Goal: Information Seeking & Learning: Learn about a topic

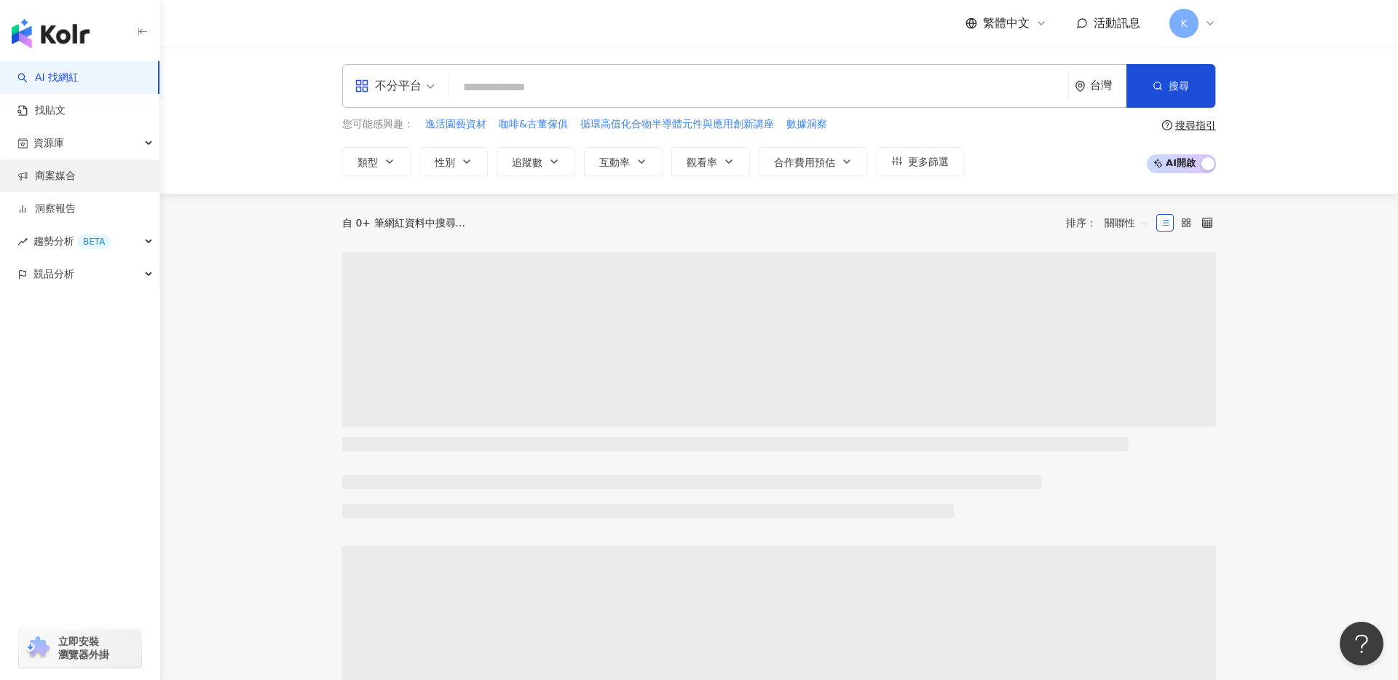
click at [76, 178] on link "商案媒合" at bounding box center [46, 176] width 58 height 15
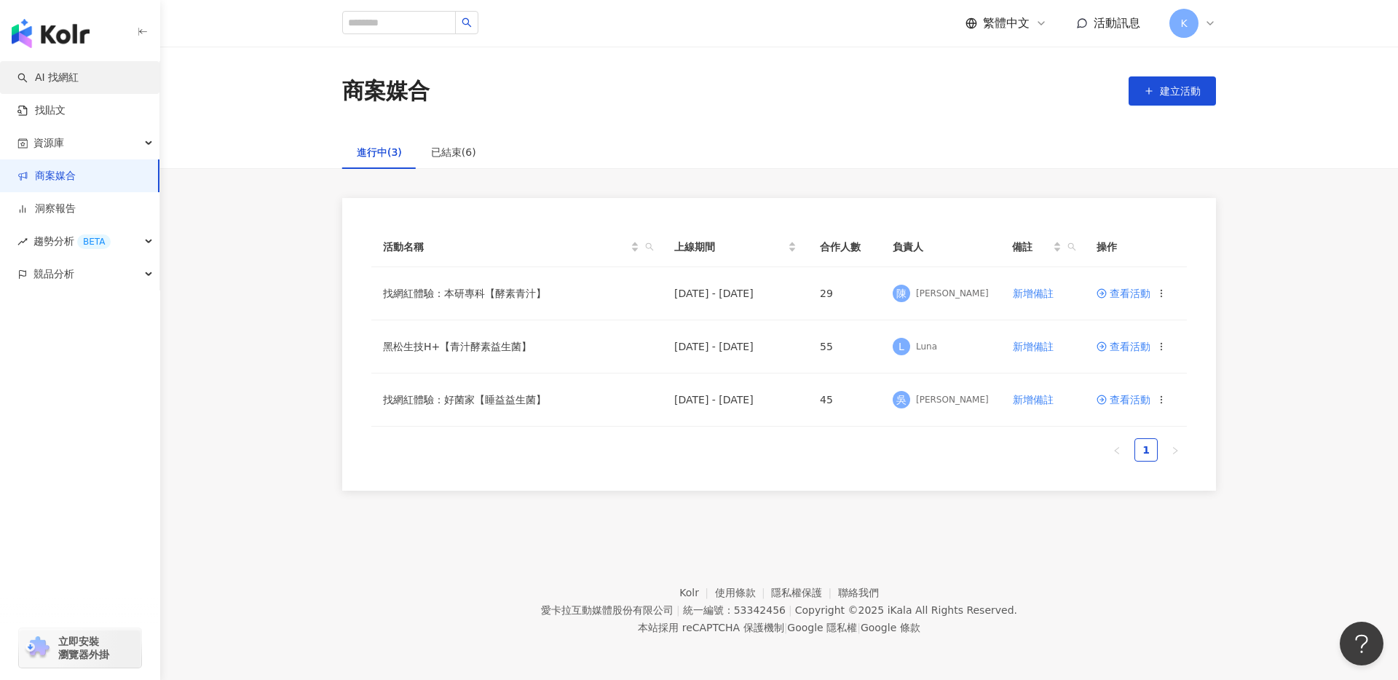
click at [79, 85] on link "AI 找網紅" at bounding box center [47, 78] width 61 height 15
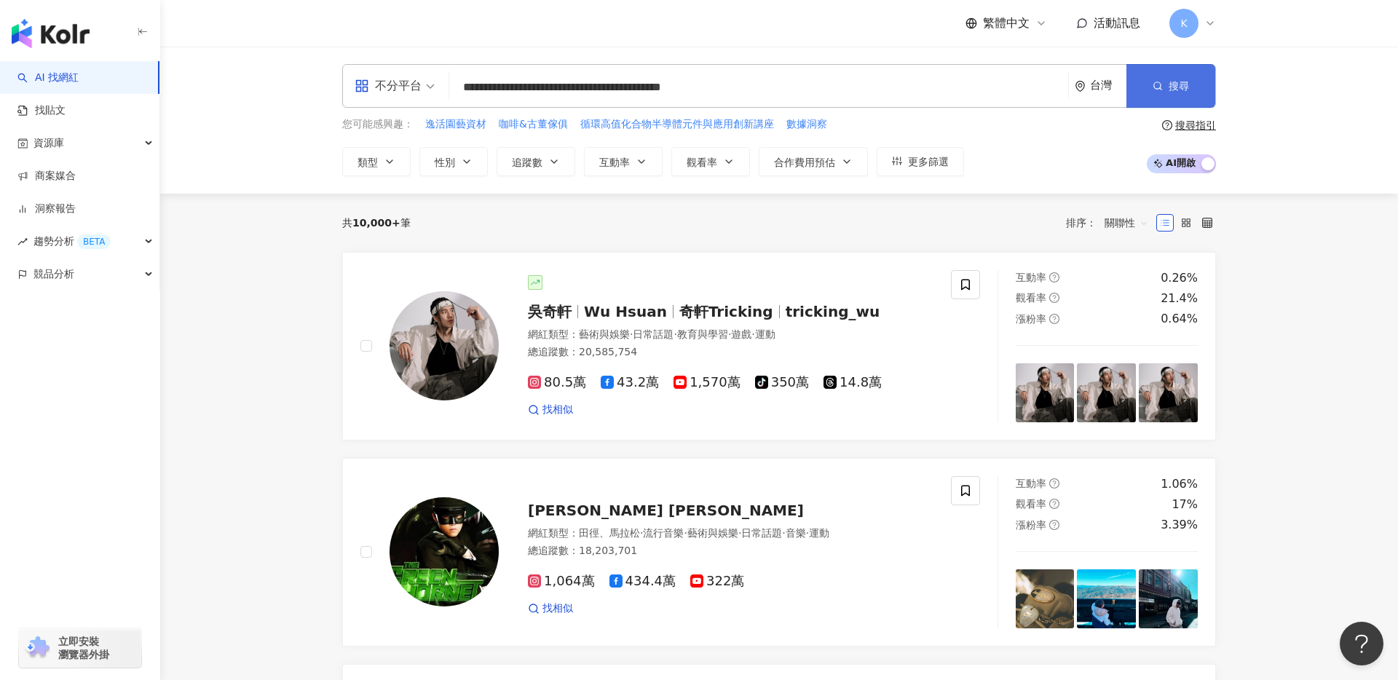
click at [1173, 94] on button "搜尋" at bounding box center [1170, 86] width 89 height 44
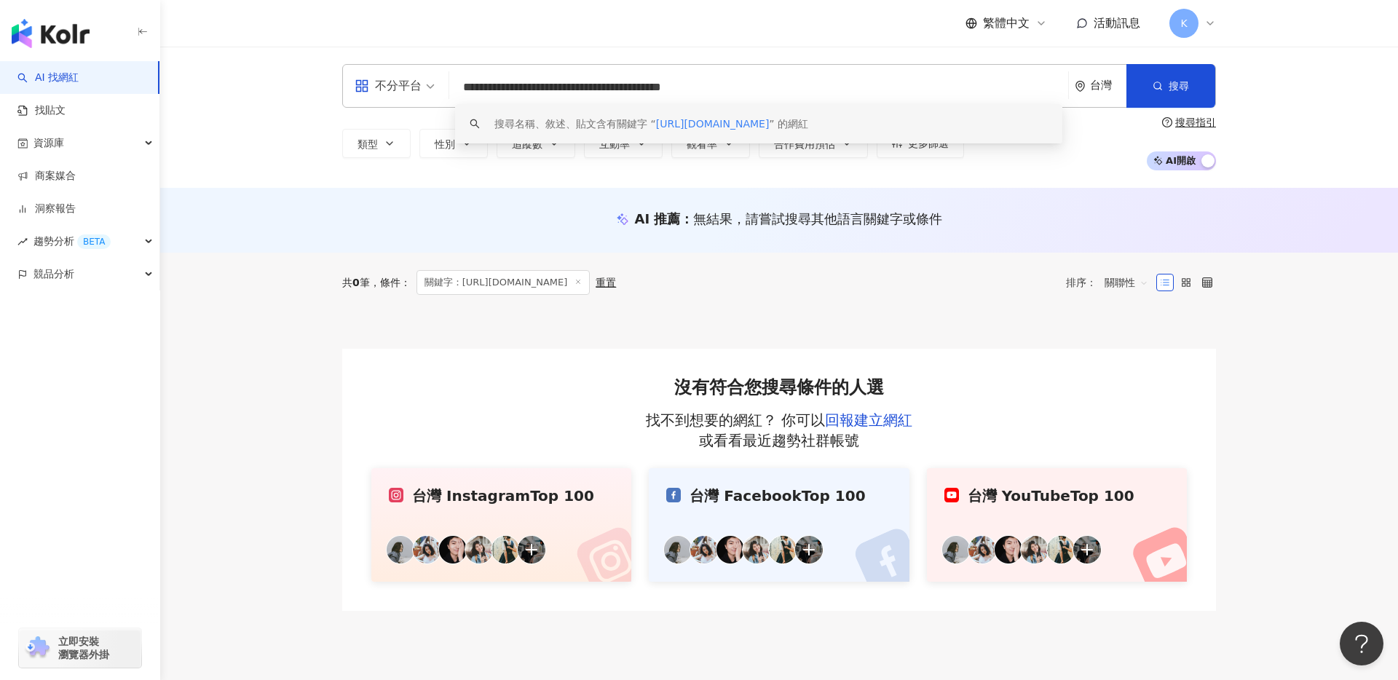
click at [900, 84] on input "**********" at bounding box center [758, 88] width 607 height 28
type input "**********"
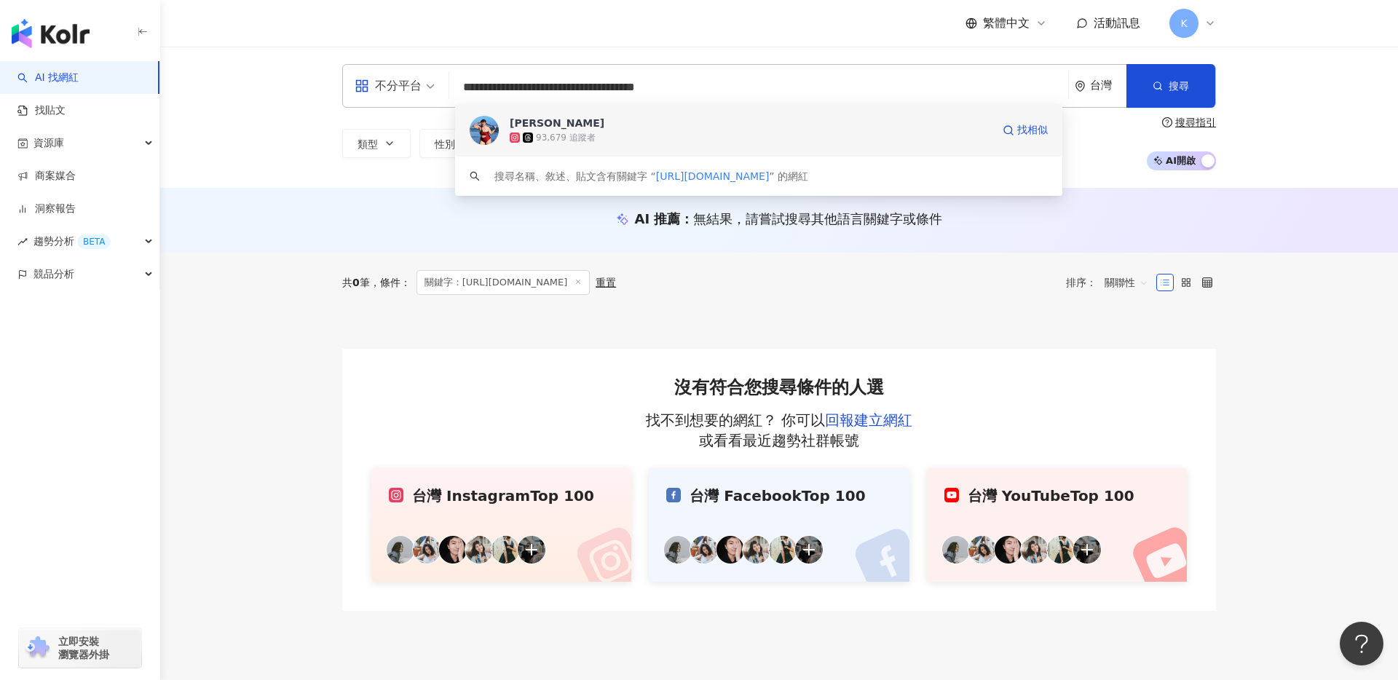
click at [690, 141] on div "93,679 追蹤者" at bounding box center [751, 137] width 482 height 15
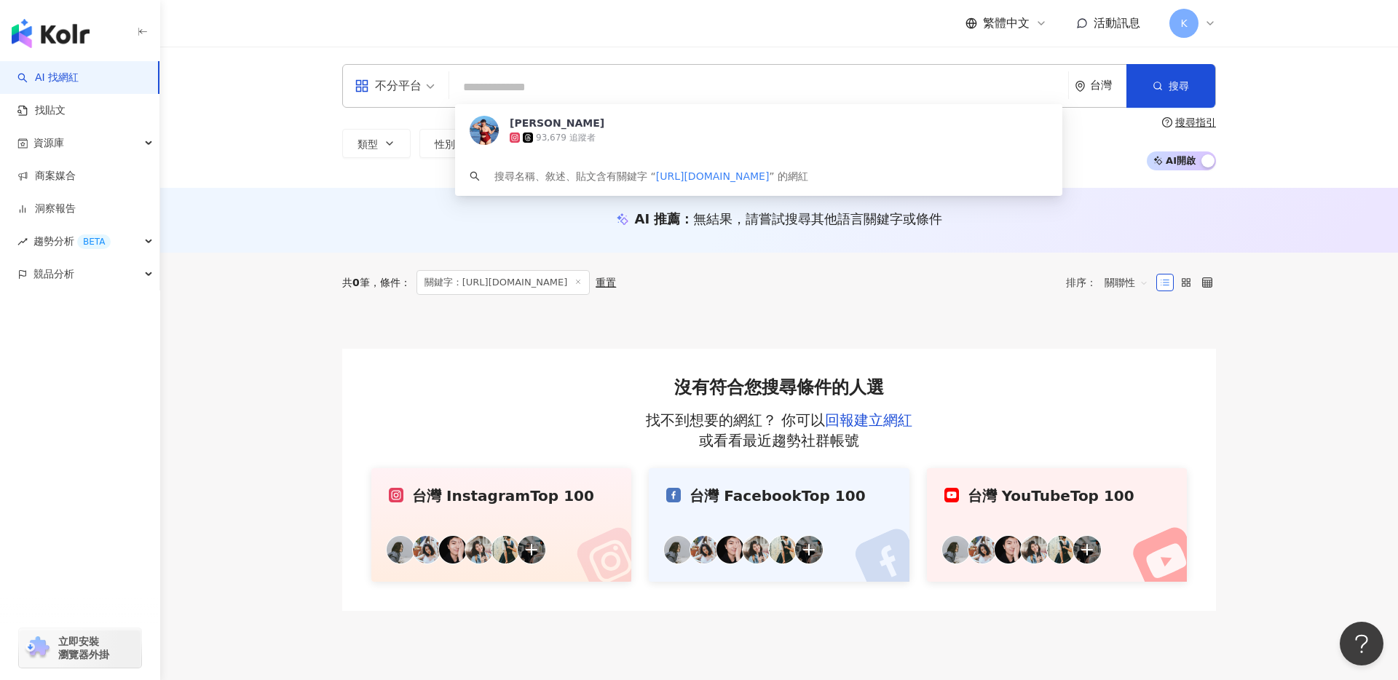
click at [862, 79] on input "search" at bounding box center [758, 88] width 607 height 28
click at [862, 92] on input "search" at bounding box center [758, 88] width 607 height 28
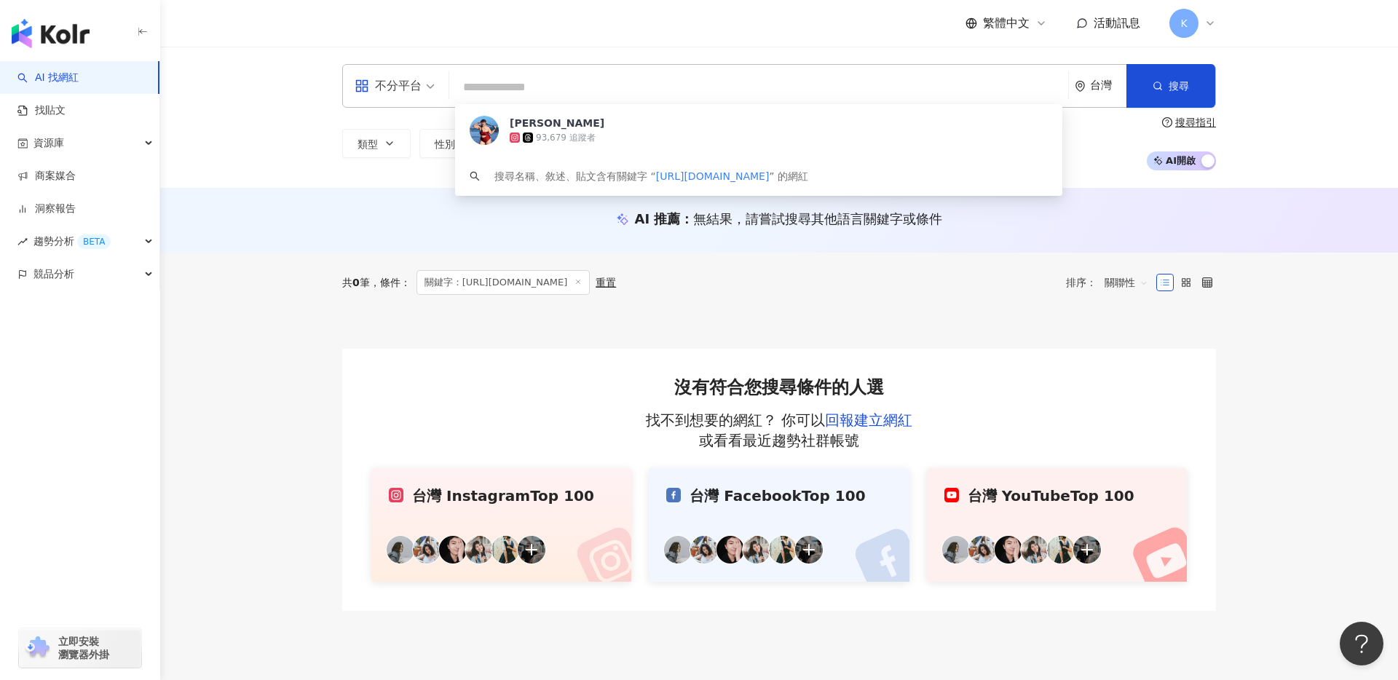
click at [862, 92] on input "search" at bounding box center [758, 88] width 607 height 28
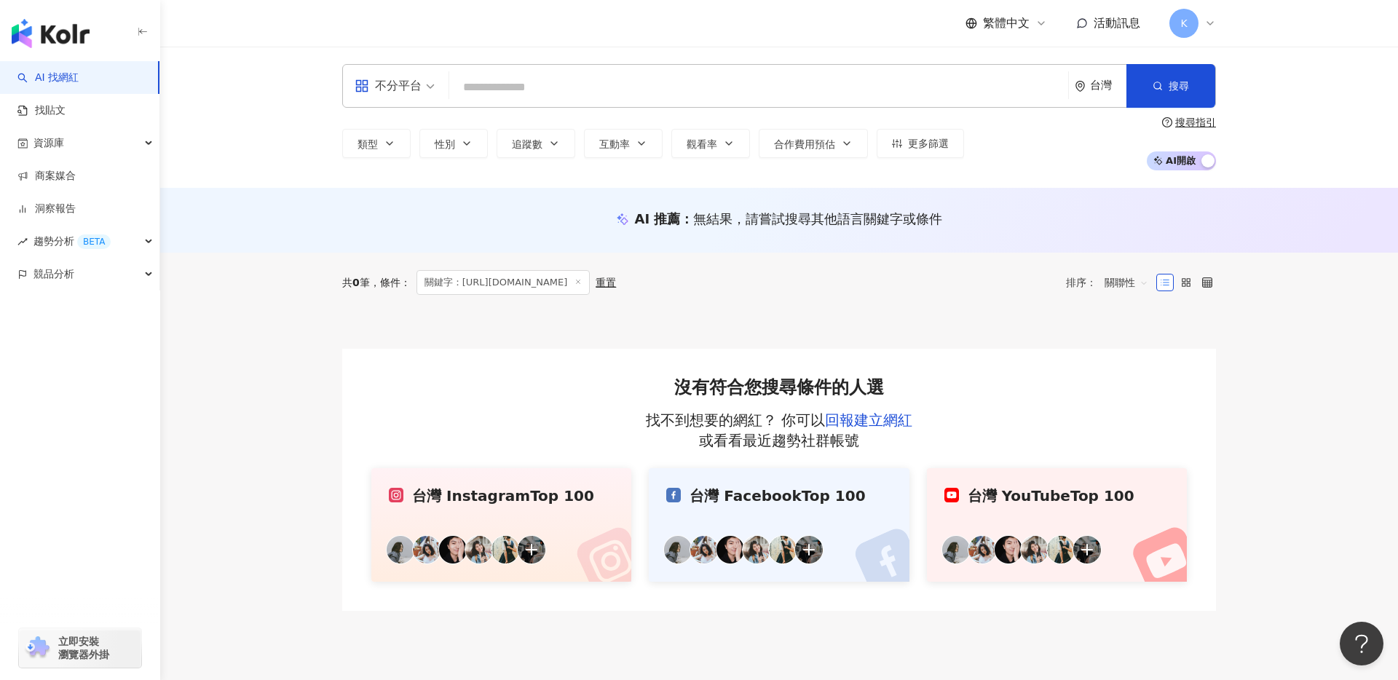
paste input "**********"
type input "**********"
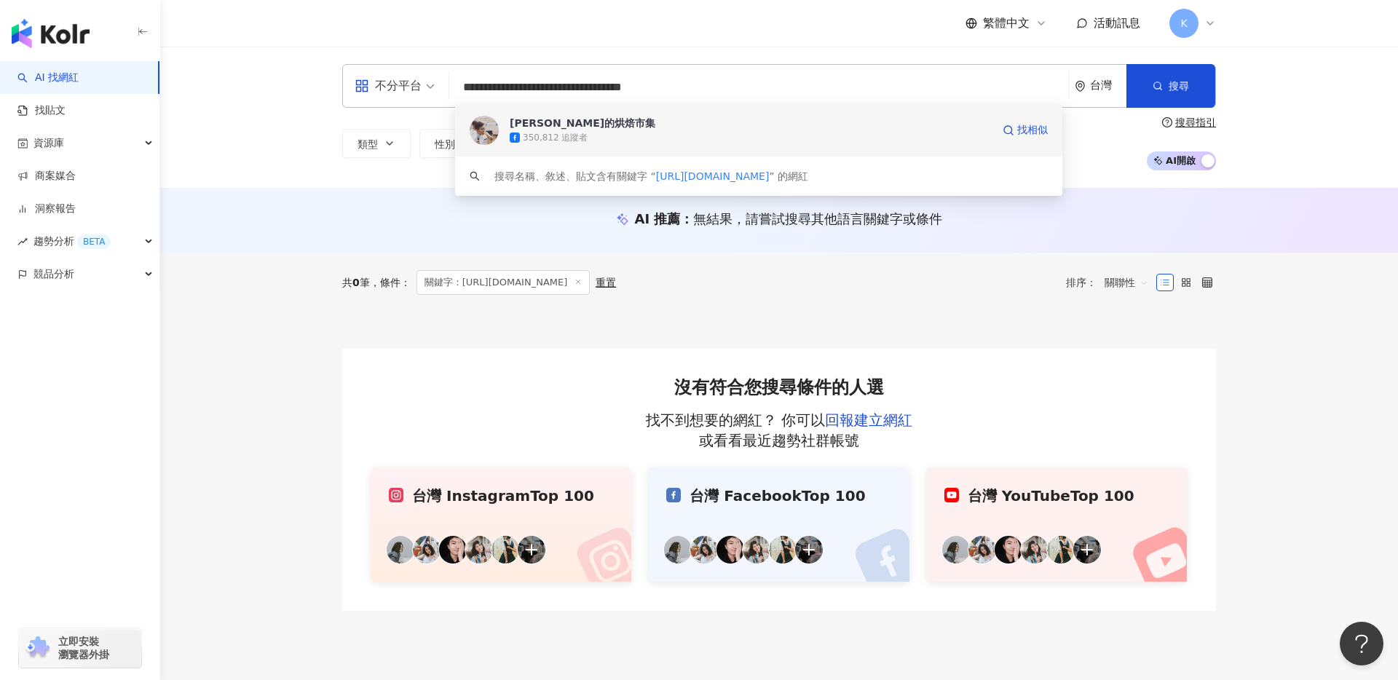
click at [762, 141] on div "350,812 追蹤者" at bounding box center [751, 137] width 482 height 15
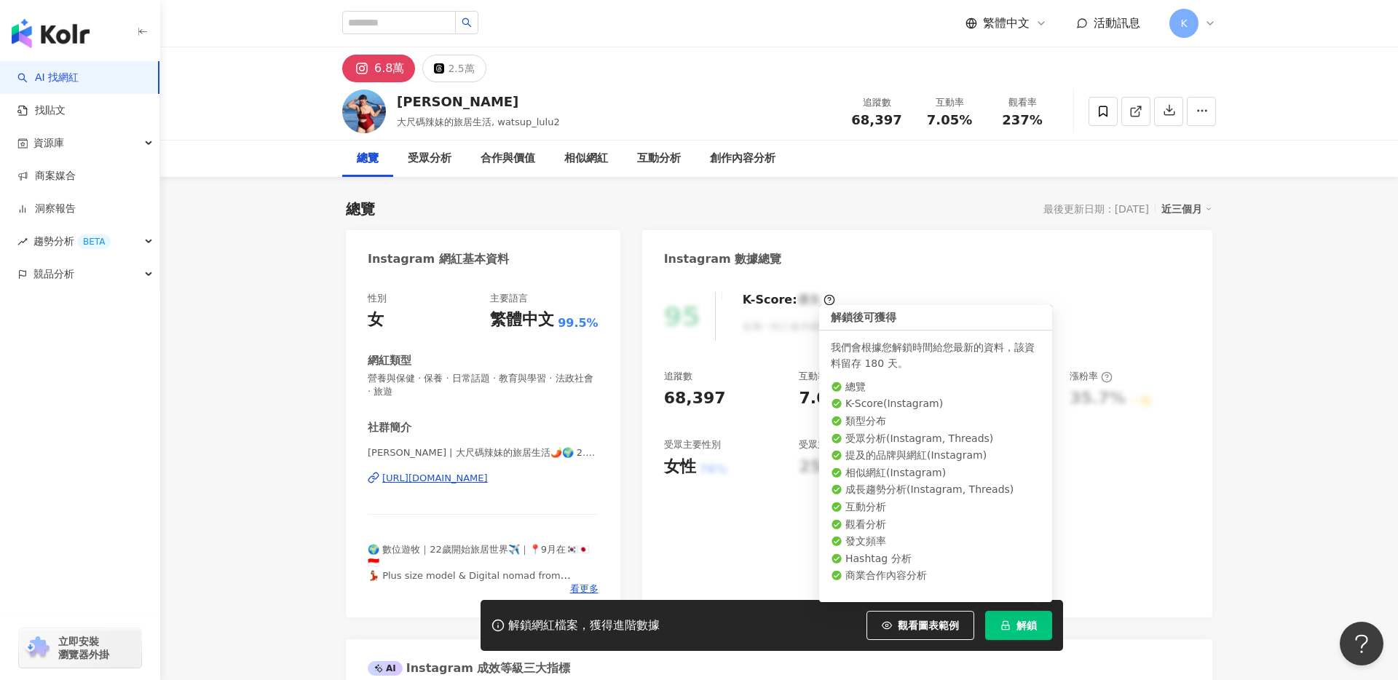
click at [1031, 625] on span "解鎖" at bounding box center [1026, 625] width 20 height 12
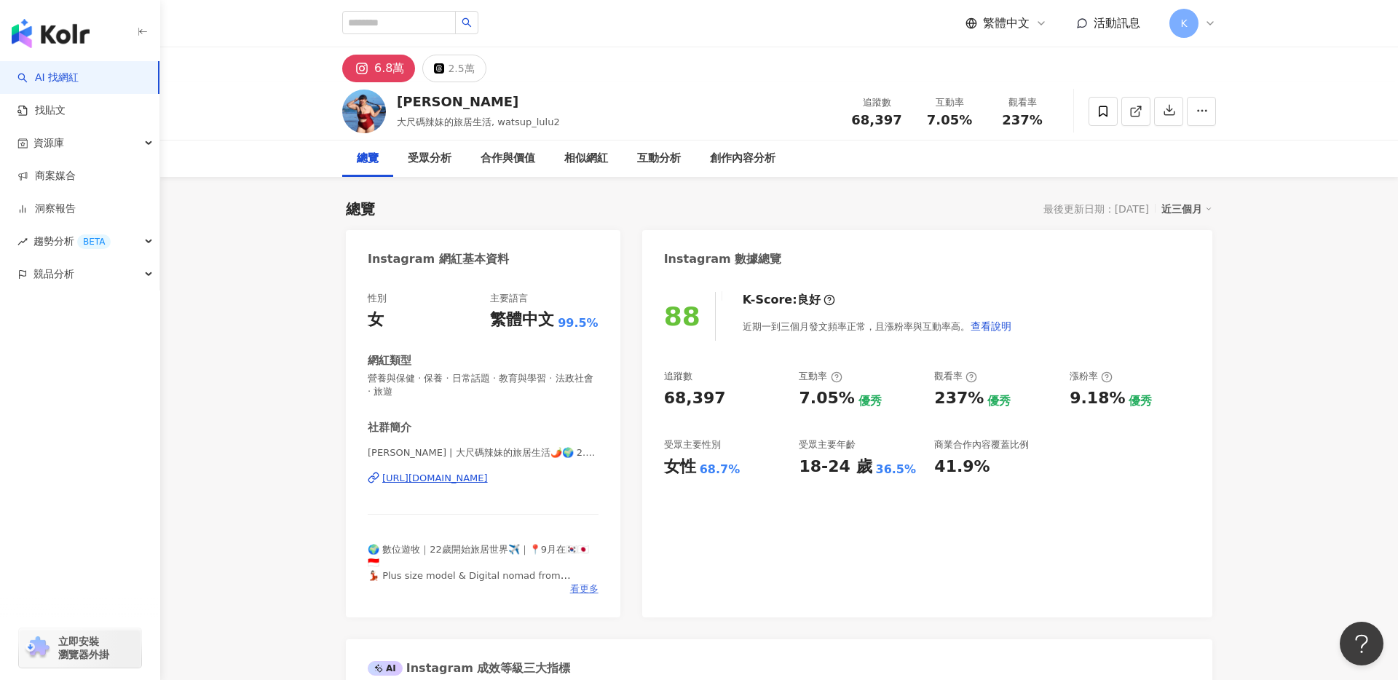
click at [583, 543] on div "🌍 數位遊牧｜22歲開始旅居世界✈️｜📍9月在🇰🇷🇯🇵🇮🇩 💃🏻 Plus size model & Digital nomad from [GEOGRAPH…" at bounding box center [483, 563] width 231 height 40
click at [592, 582] on span "看更多" at bounding box center [584, 588] width 28 height 13
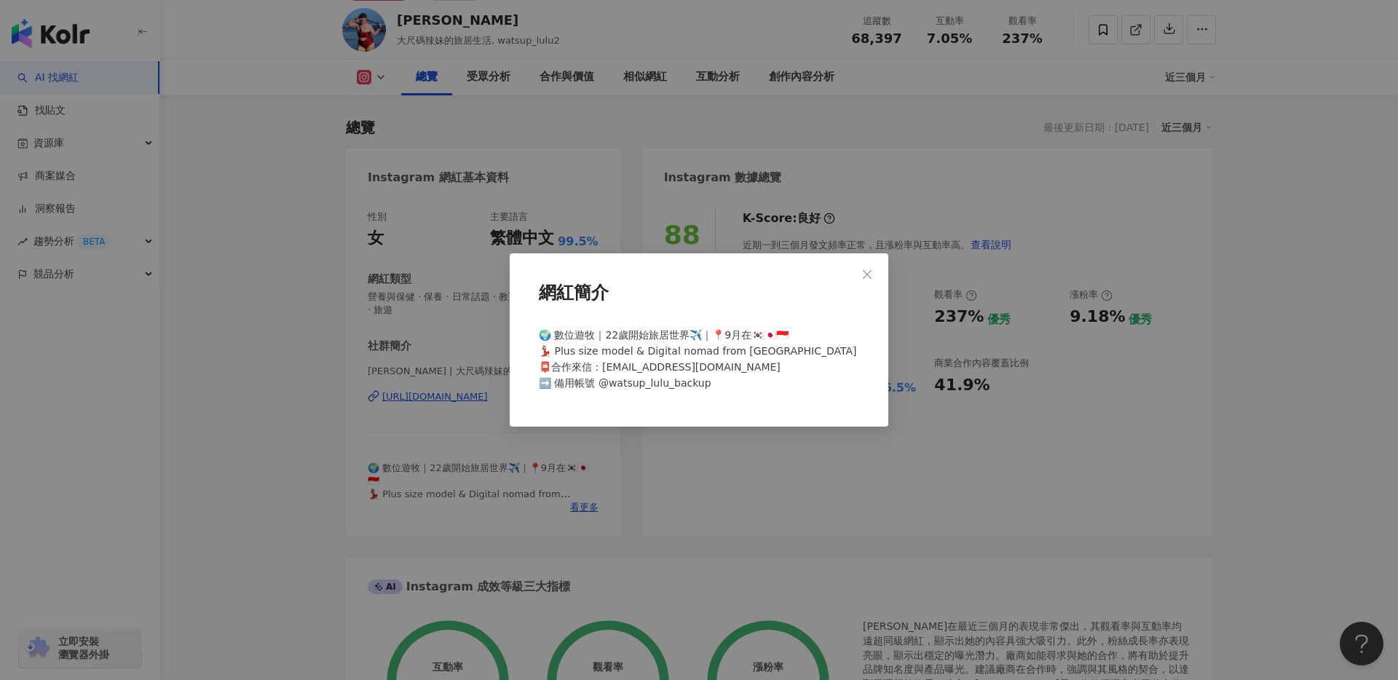
click at [665, 546] on div "網紅簡介 🌍 數位遊牧｜22歲開始旅居世界✈️｜📍9月在🇰🇷🇯🇵🇮🇩 💃🏻 Plus size model & Digital nomad from Taiw…" at bounding box center [699, 340] width 1398 height 680
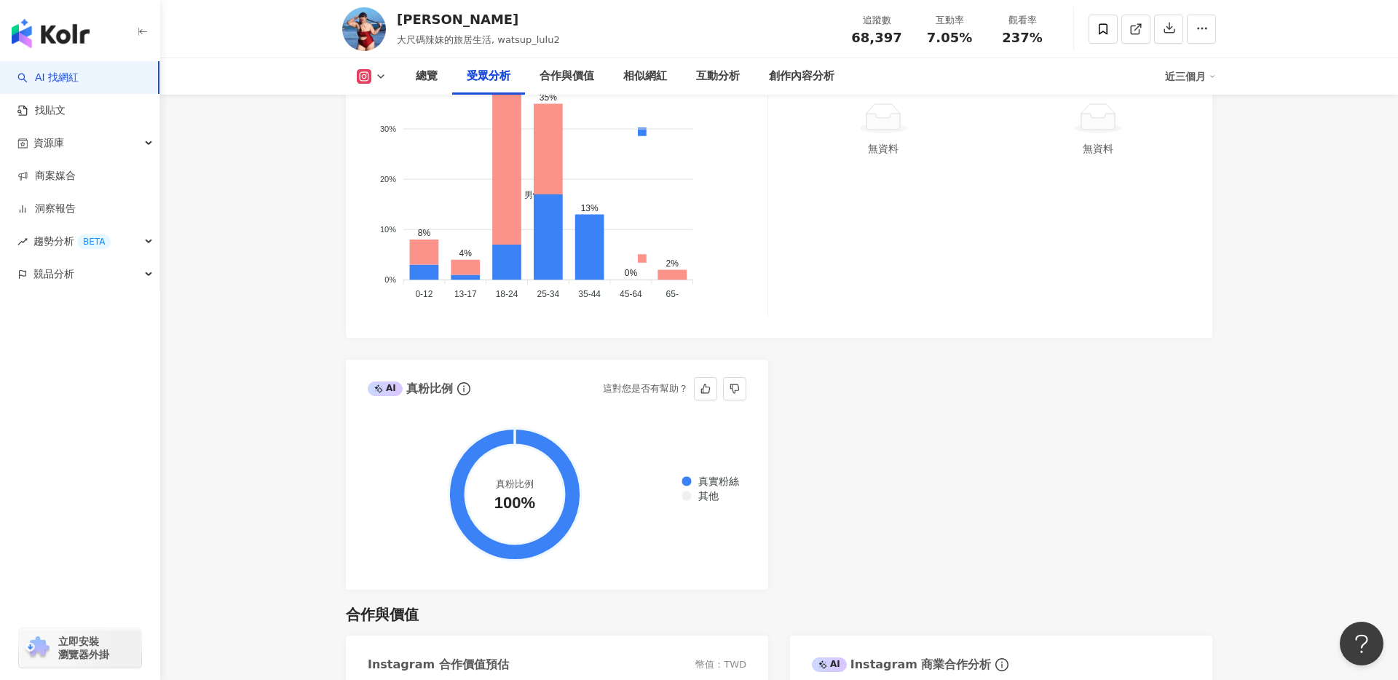
scroll to position [1493, 0]
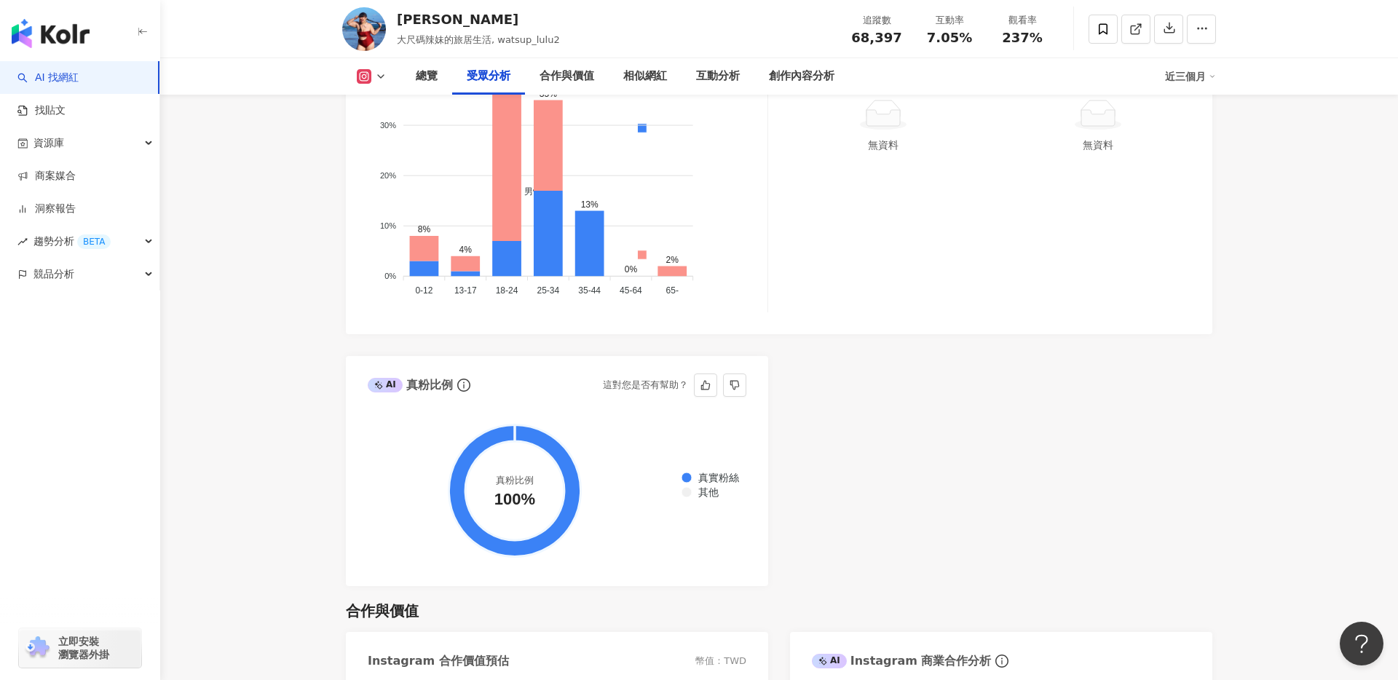
drag, startPoint x: 539, startPoint y: 502, endPoint x: 478, endPoint y: 464, distance: 71.7
click at [479, 464] on circle at bounding box center [514, 490] width 99 height 99
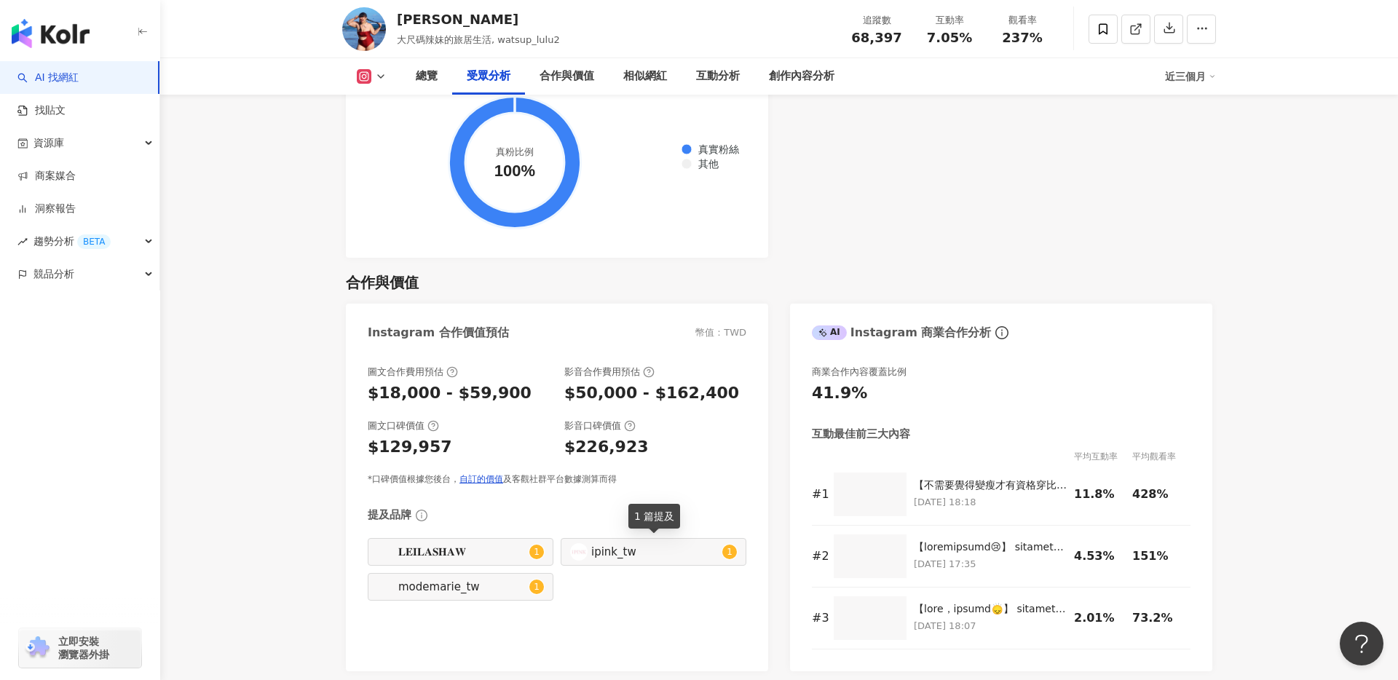
scroll to position [1849, 0]
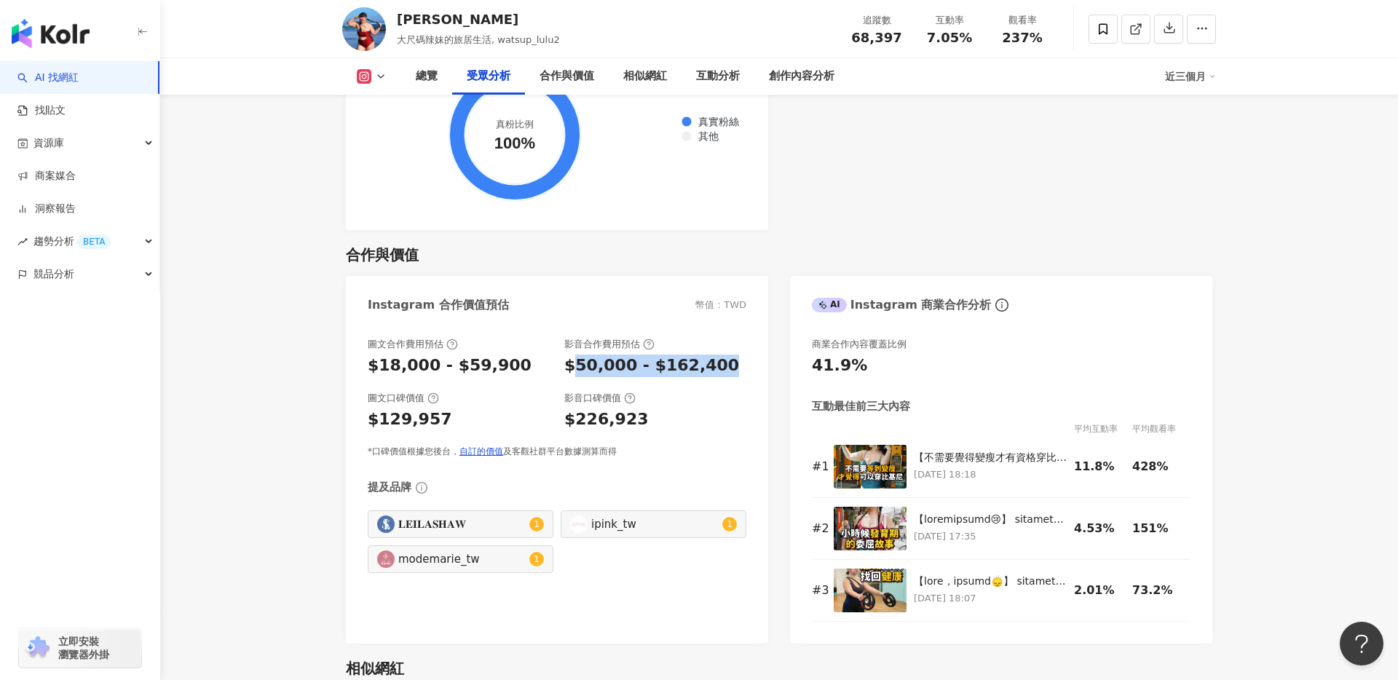
drag, startPoint x: 576, startPoint y: 365, endPoint x: 731, endPoint y: 368, distance: 154.3
click at [732, 368] on div "$50,000 - $162,400" at bounding box center [655, 365] width 182 height 23
click at [724, 387] on div "圖文合作費用預估 $18,000 - $59,900 影音合作費用預估 $50,000 - $162,400 圖文口碑價值 $129,957 影音口碑價值 $…" at bounding box center [557, 398] width 379 height 120
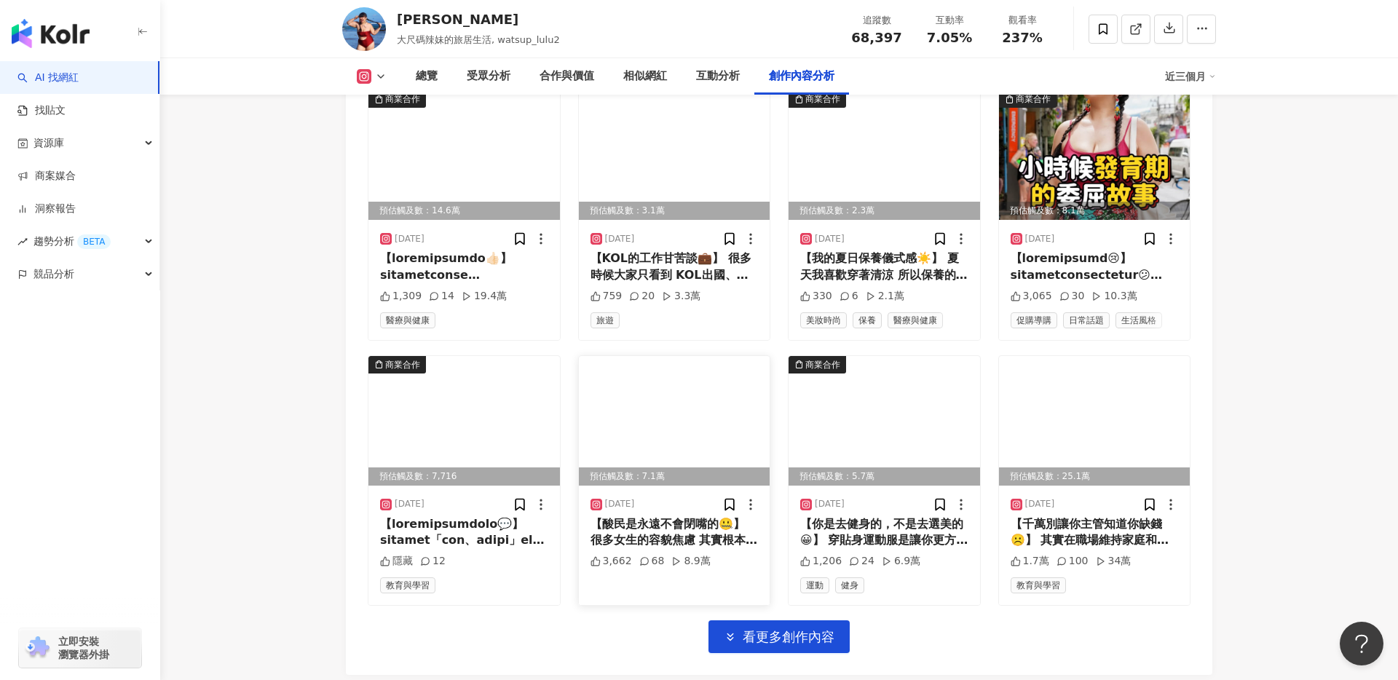
scroll to position [4927, 0]
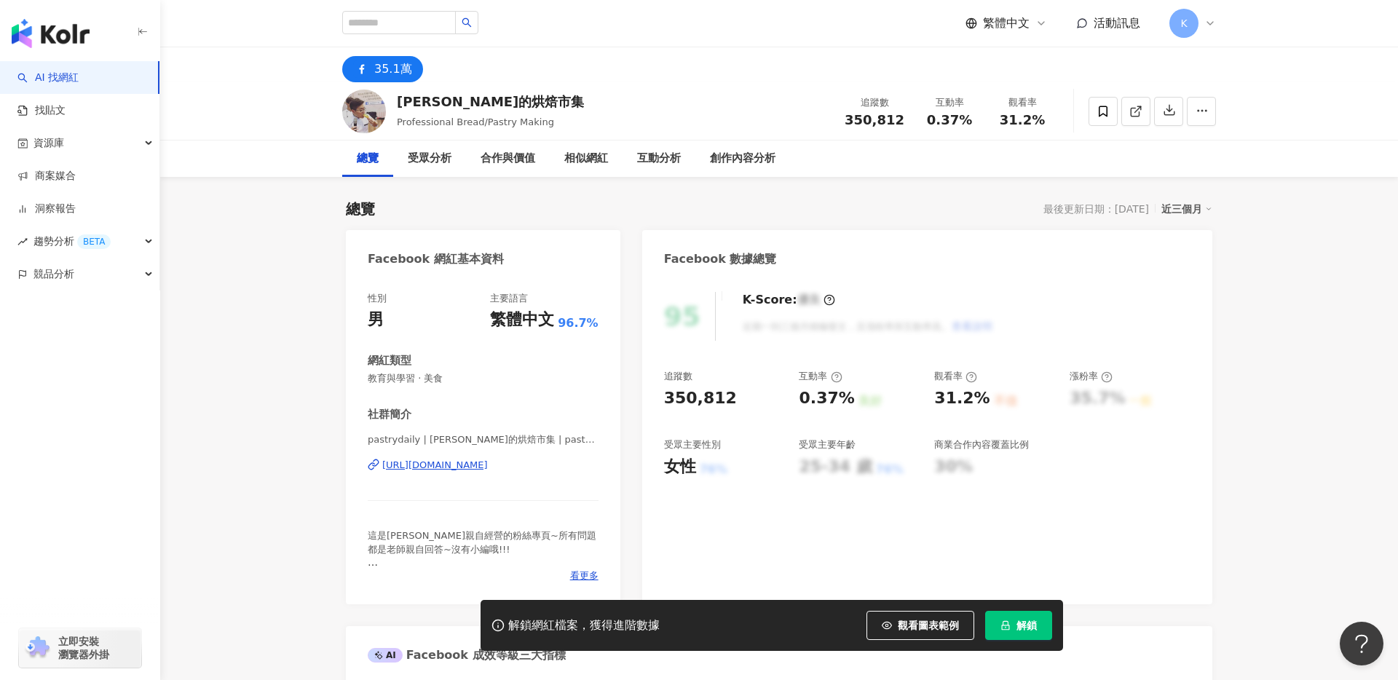
click at [1030, 615] on button "解鎖" at bounding box center [1018, 625] width 67 height 29
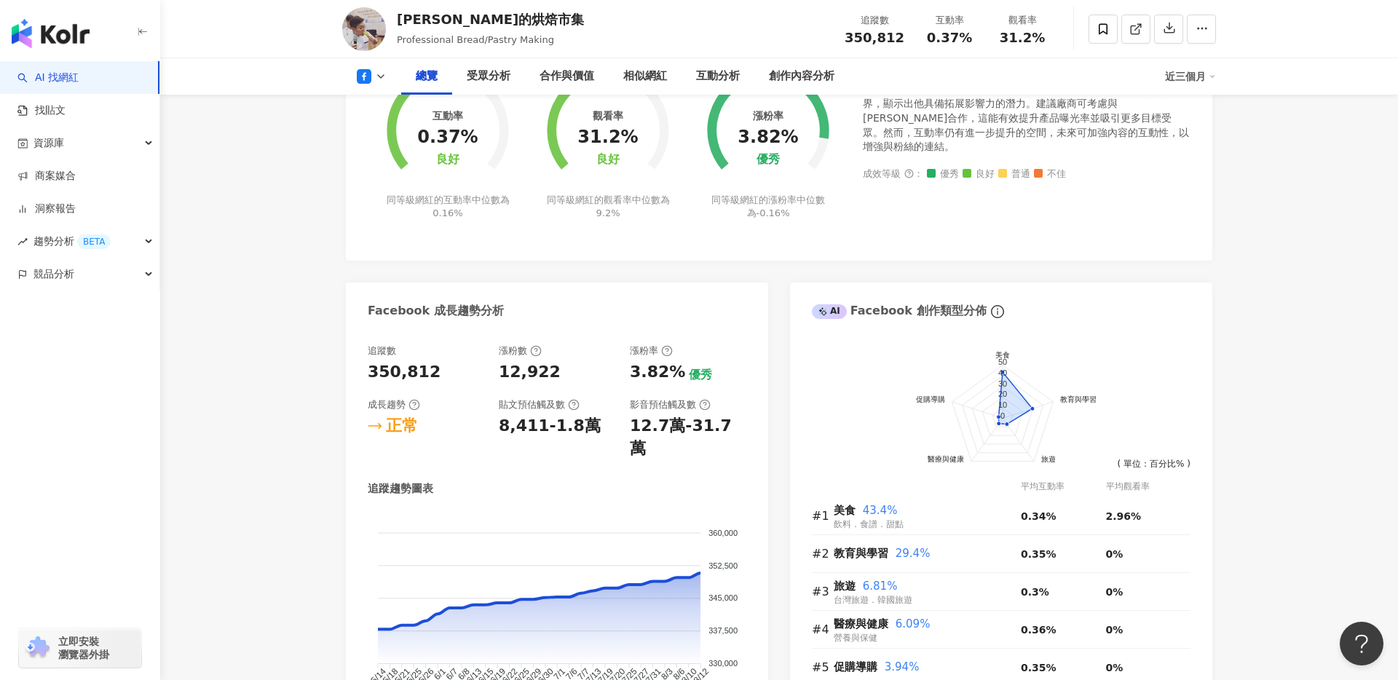
scroll to position [622, 0]
